Goal: Task Accomplishment & Management: Manage account settings

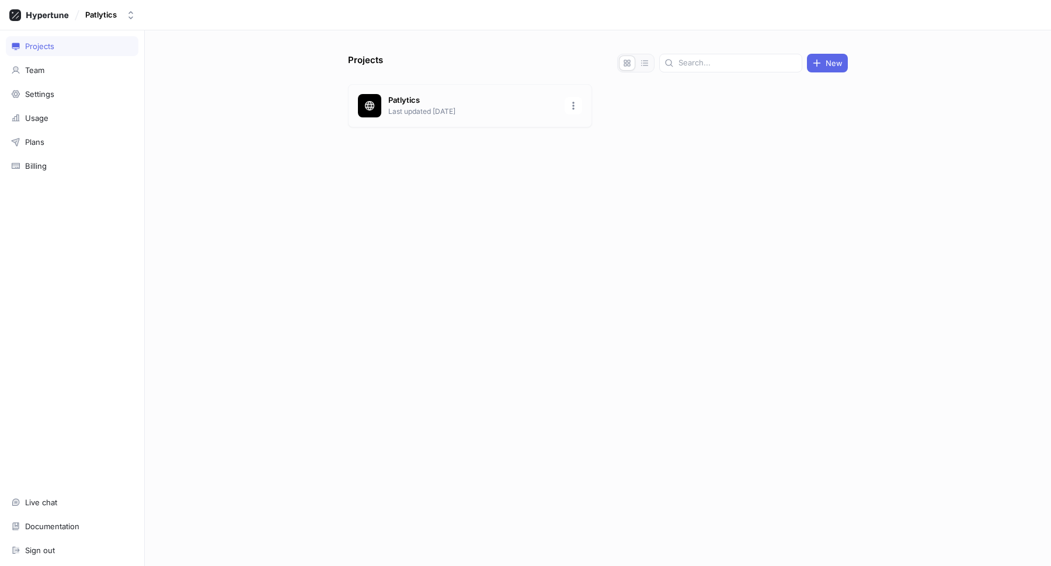
click at [466, 99] on p "Patlytics" at bounding box center [472, 101] width 169 height 12
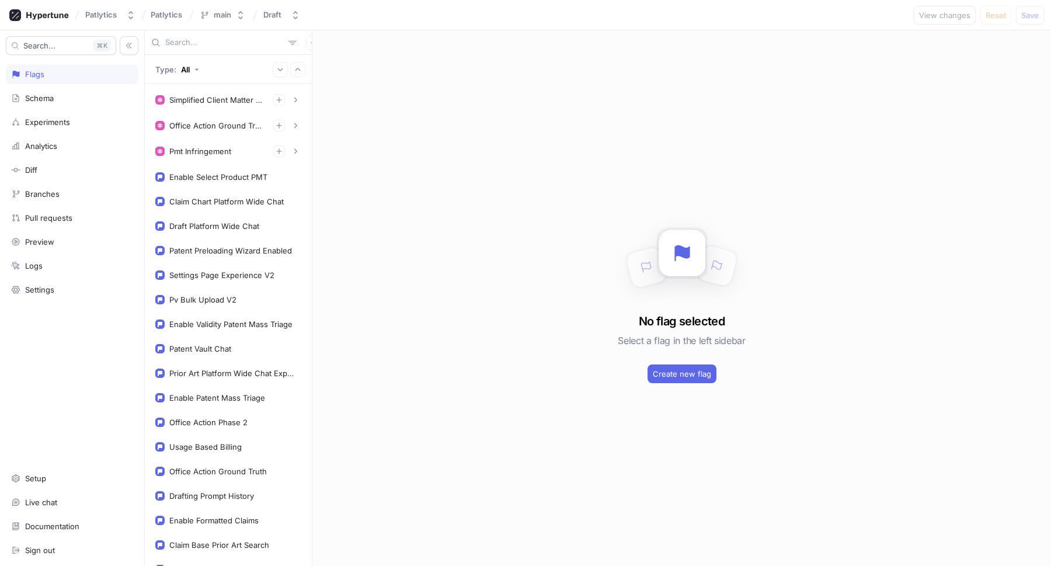
scroll to position [608, 0]
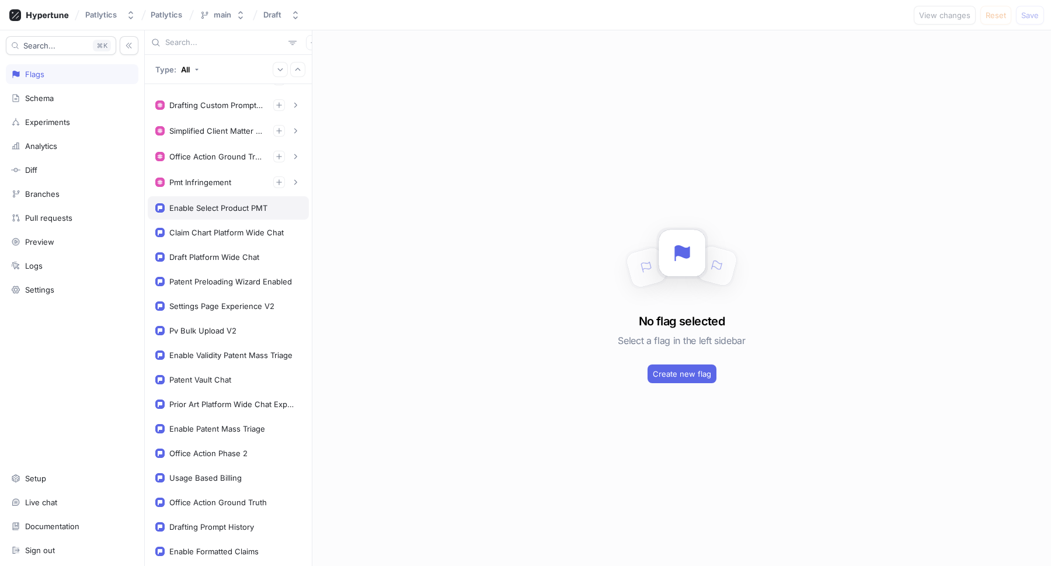
click at [238, 211] on div "Enable Select Product PMT" at bounding box center [218, 207] width 98 height 9
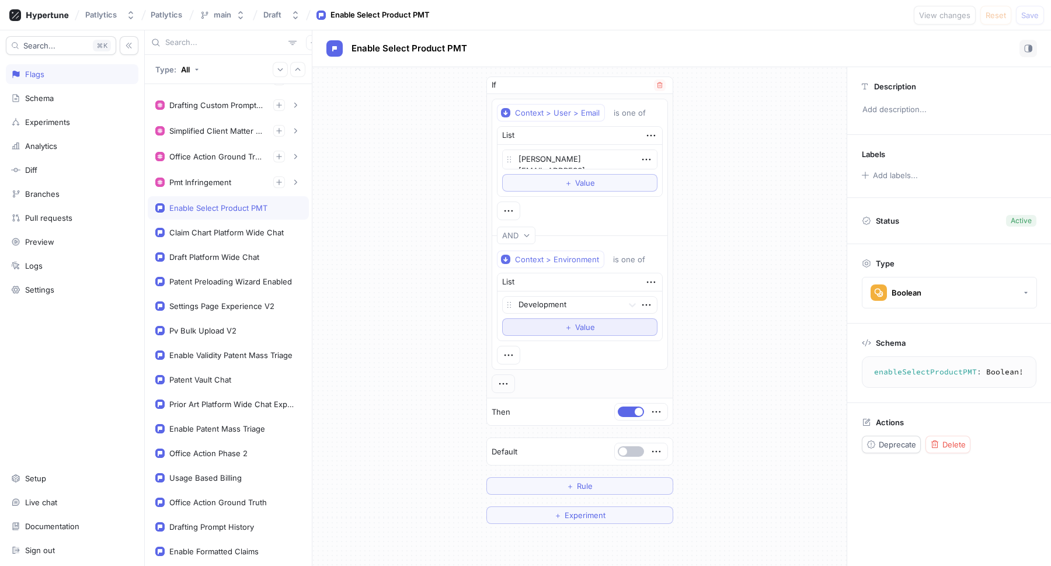
click at [580, 323] on span "Value" at bounding box center [585, 326] width 20 height 7
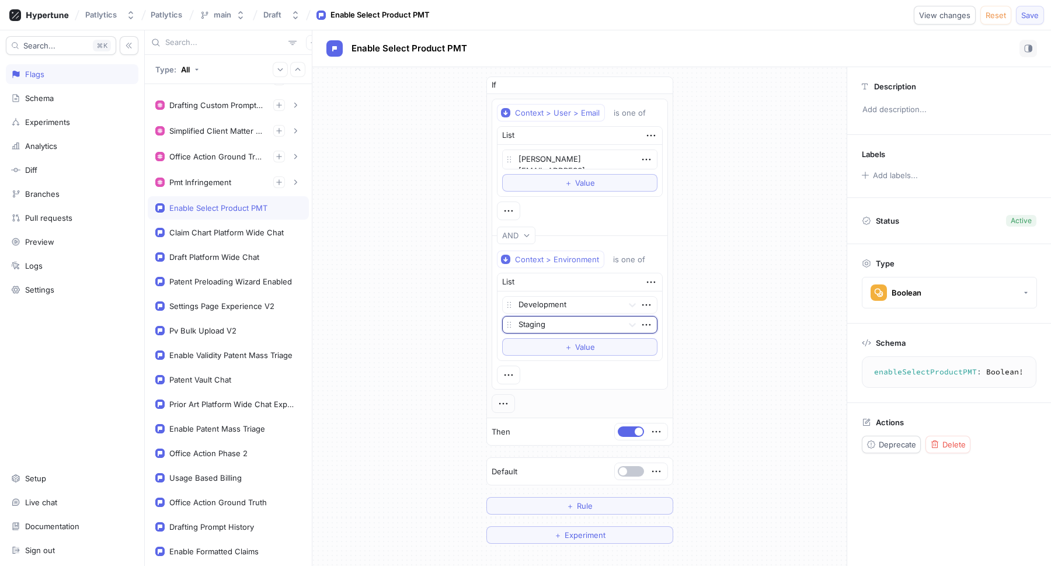
click at [1030, 13] on span "Save" at bounding box center [1030, 15] width 18 height 7
click at [611, 187] on button "＋ Value" at bounding box center [579, 183] width 155 height 18
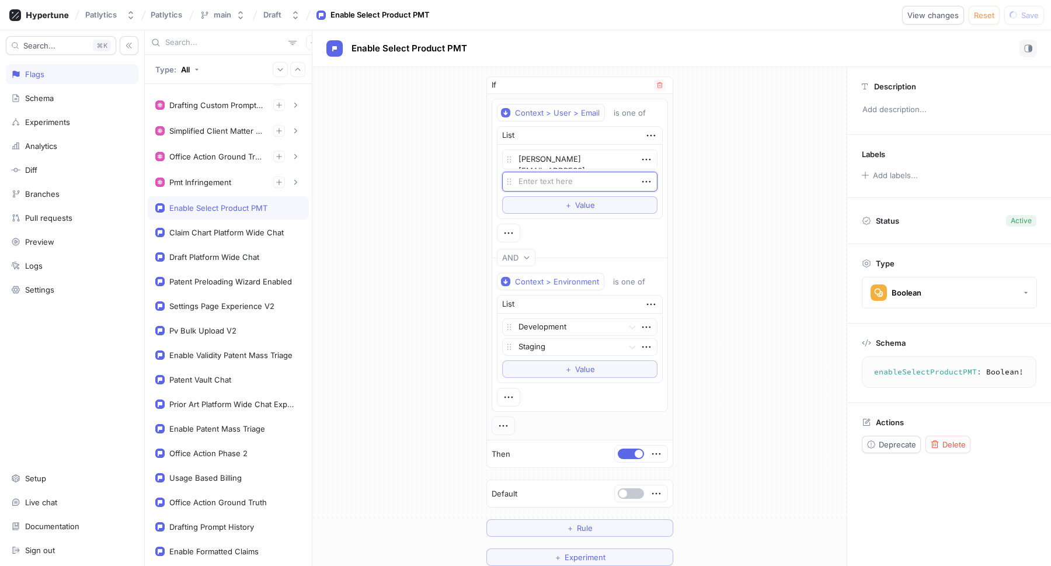
type textarea "x"
type textarea "a"
type textarea "x"
type textarea "ar"
type textarea "x"
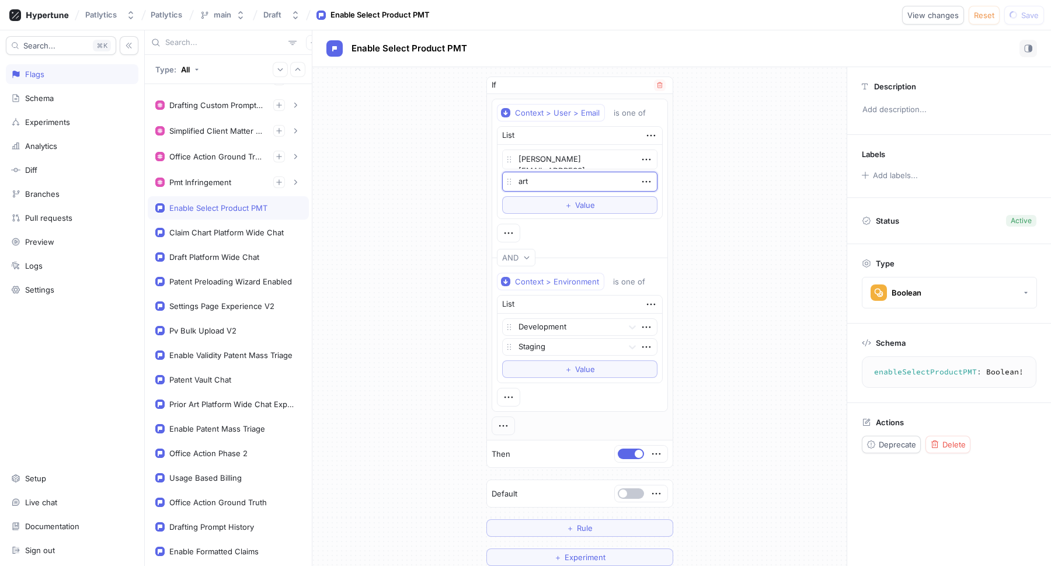
type textarea "arth"
type textarea "x"
type textarea "arthu"
type textarea "x"
type textarea "[PERSON_NAME]"
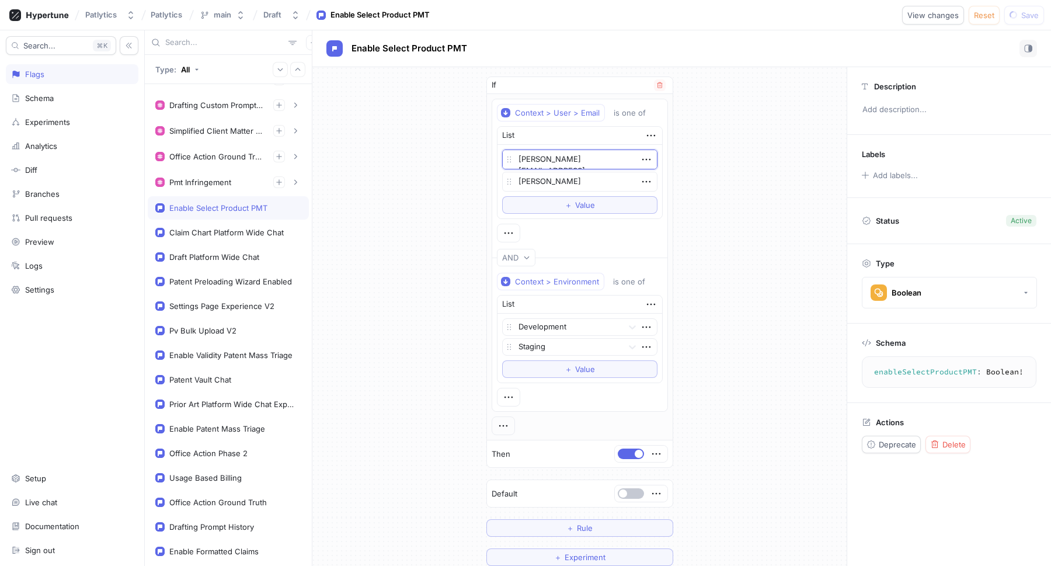
drag, startPoint x: 541, startPoint y: 159, endPoint x: 611, endPoint y: 159, distance: 70.0
click at [611, 159] on textarea "[PERSON_NAME][EMAIL_ADDRESS][DOMAIN_NAME]" at bounding box center [579, 159] width 155 height 20
click at [593, 186] on textarea "[PERSON_NAME]" at bounding box center [579, 182] width 155 height 20
paste textarea "@[DOMAIN_NAME]"
type textarea "x"
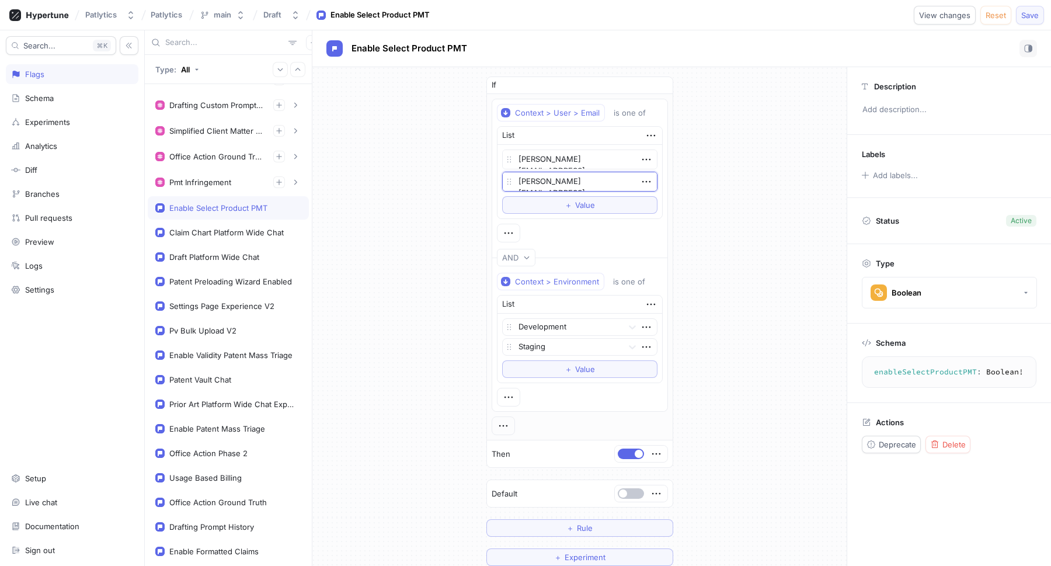
type textarea "[PERSON_NAME][EMAIL_ADDRESS][DOMAIN_NAME]"
click at [1031, 13] on span "Save" at bounding box center [1030, 15] width 18 height 7
type textarea "x"
